Goal: Information Seeking & Learning: Learn about a topic

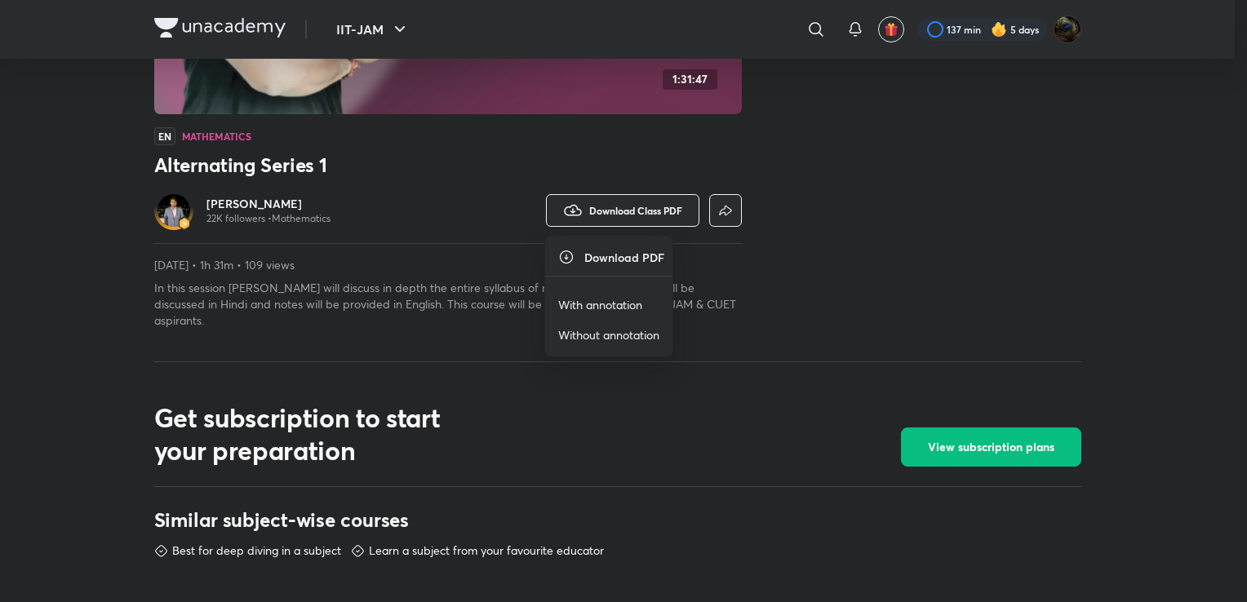
click at [618, 306] on p "With annotation" at bounding box center [600, 304] width 84 height 17
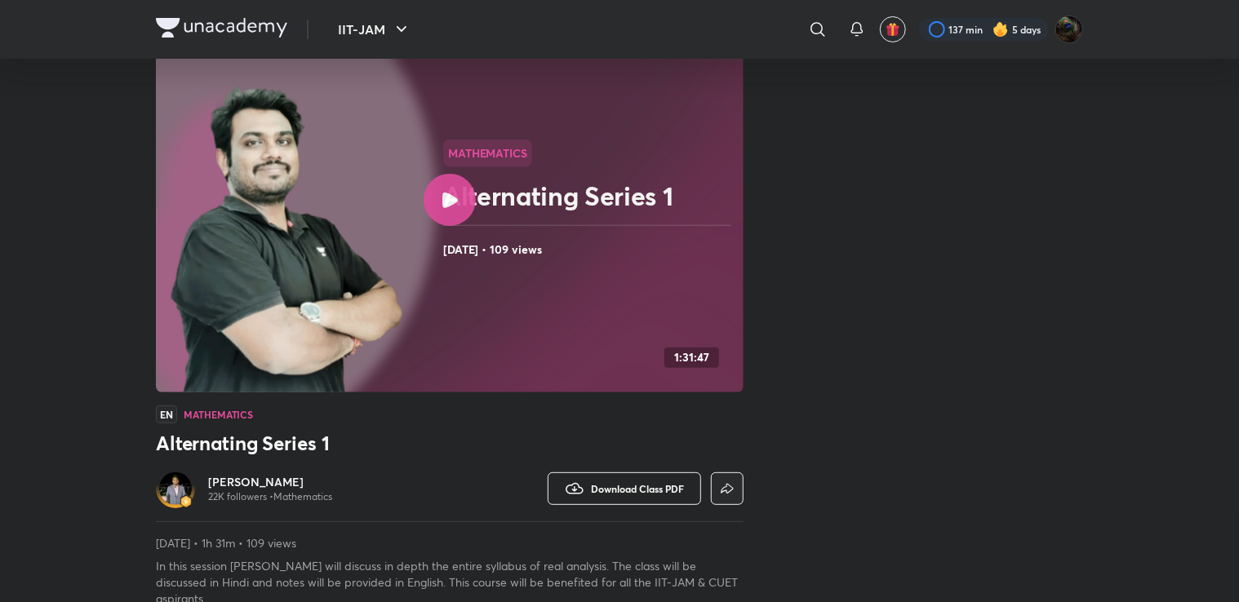
scroll to position [111, 0]
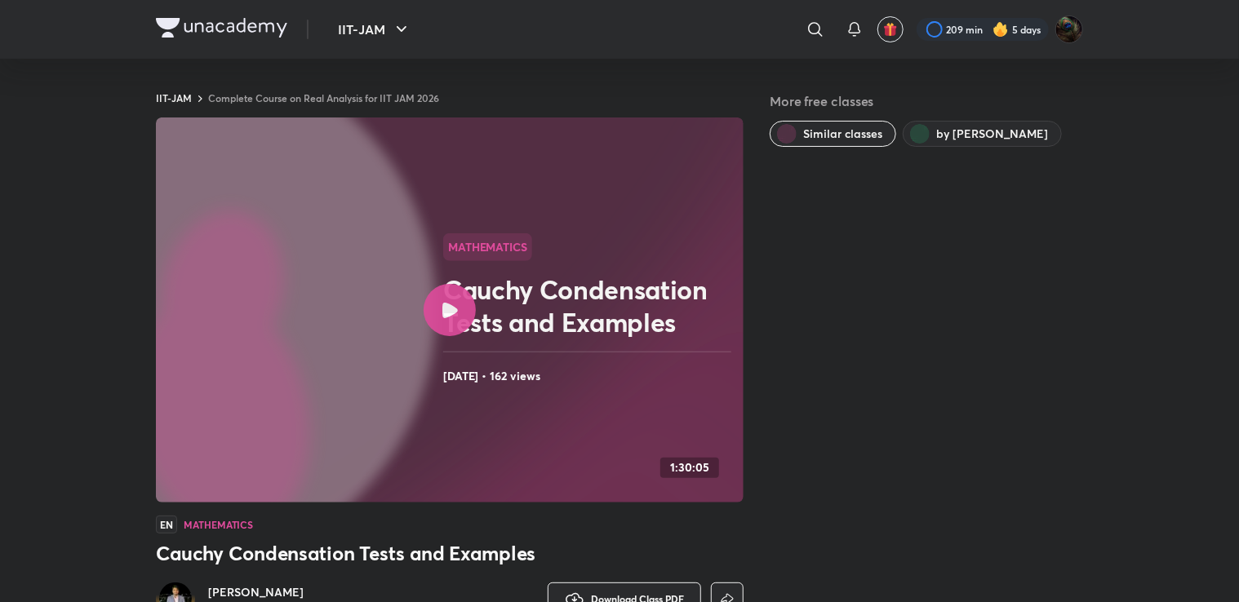
scroll to position [183, 0]
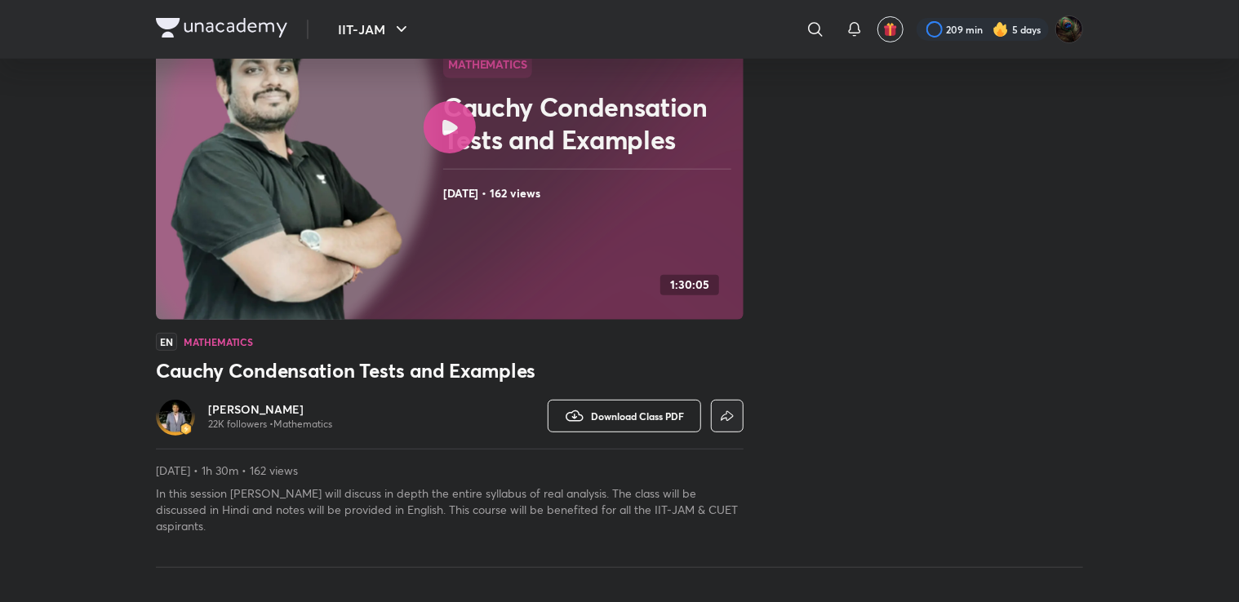
click at [623, 416] on span "Download Class PDF" at bounding box center [637, 416] width 93 height 13
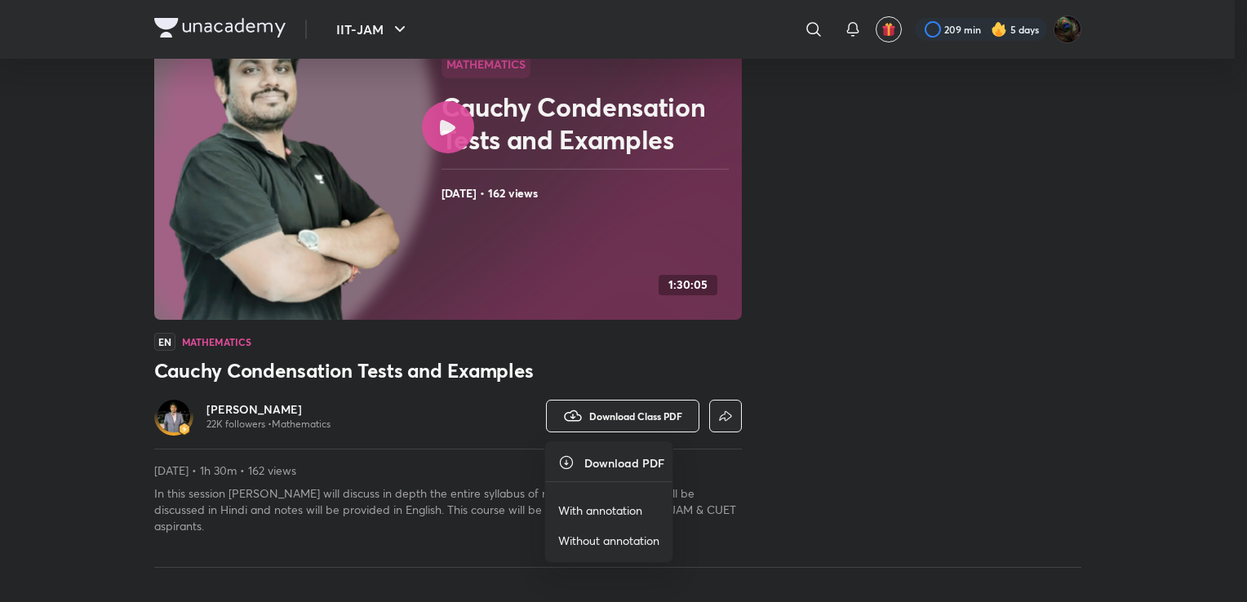
click at [632, 512] on p "With annotation" at bounding box center [600, 510] width 84 height 17
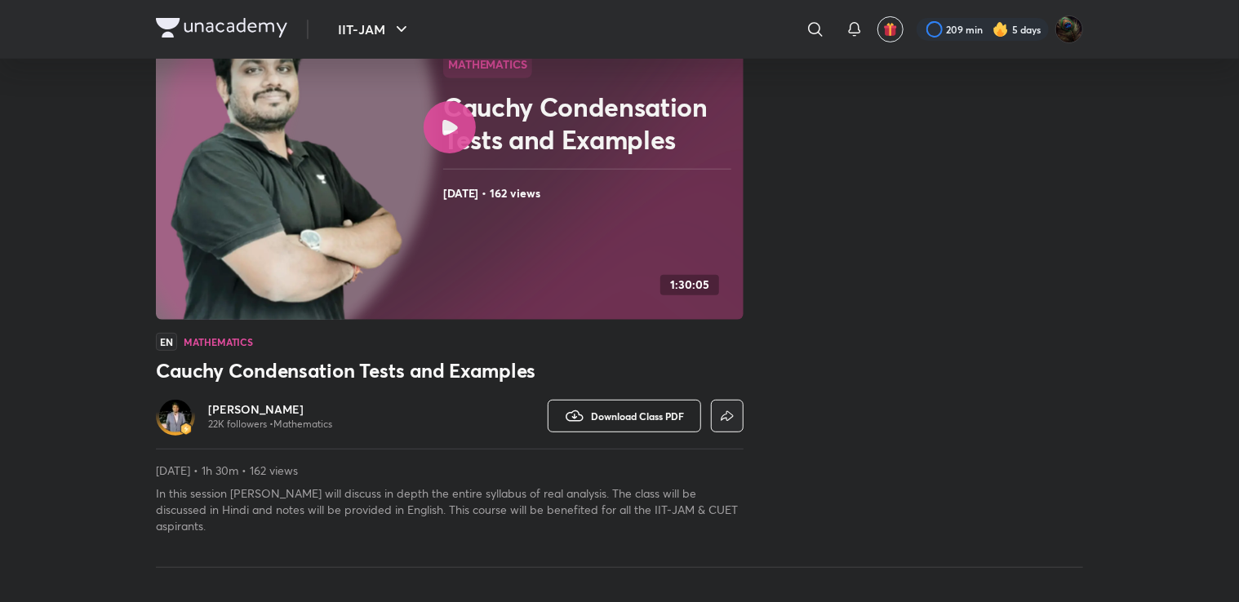
scroll to position [0, 0]
